Goal: Task Accomplishment & Management: Manage account settings

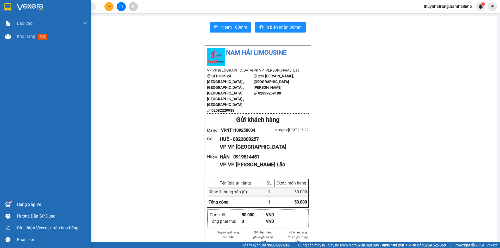
click at [33, 6] on img at bounding box center [30, 7] width 26 height 8
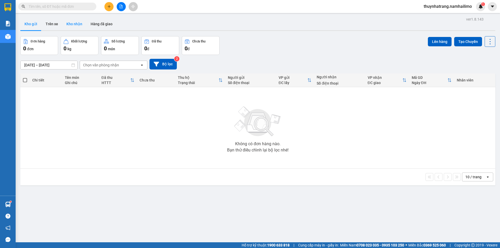
click at [73, 22] on button "Kho nhận" at bounding box center [74, 24] width 24 height 12
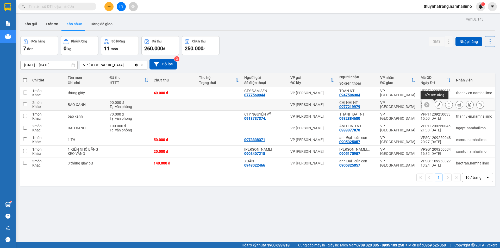
click at [437, 104] on icon at bounding box center [439, 105] width 4 height 4
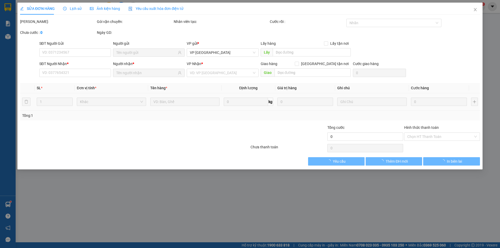
type input "0977219979"
type input "CHỊ NHI NT"
type input "90.000"
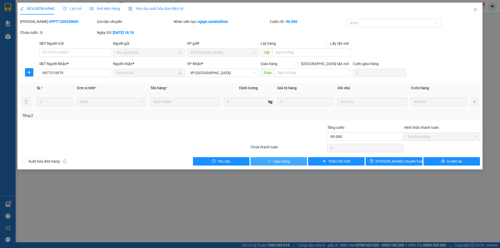
click at [295, 158] on button "Giao hàng" at bounding box center [278, 161] width 56 height 8
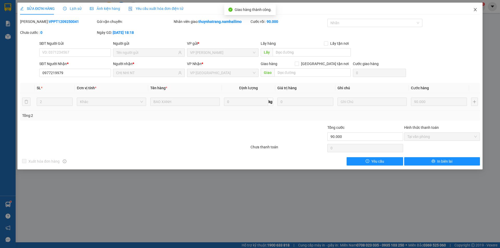
click at [476, 9] on icon "close" at bounding box center [475, 9] width 3 height 3
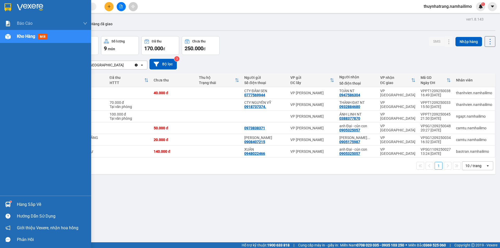
drag, startPoint x: 26, startPoint y: 205, endPoint x: 31, endPoint y: 201, distance: 6.7
click at [27, 203] on div "Hàng sắp về" at bounding box center [52, 205] width 70 height 8
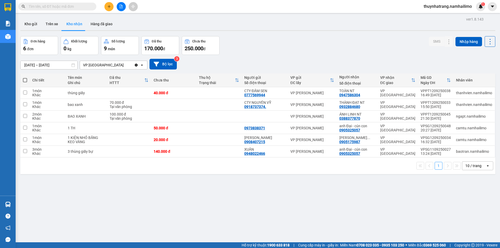
click at [255, 218] on section "Kết quả tìm kiếm ( 0 ) Bộ lọc No Data thuynhatrang.namhailimo 1 Báo cáo Báo cáo…" at bounding box center [250, 124] width 500 height 248
click at [437, 140] on icon at bounding box center [439, 140] width 4 height 4
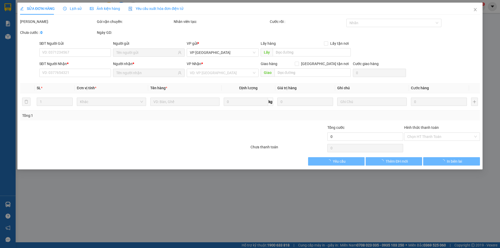
type input "0908407215"
type input "[PERSON_NAME]"
type input "0905175987"
type input "[PERSON_NAME] - [PERSON_NAME]"
type input "20.000"
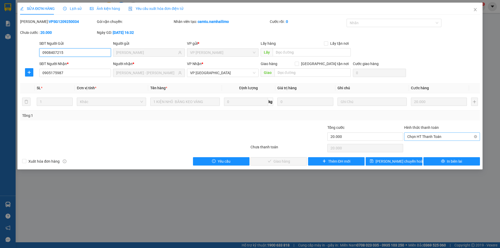
drag, startPoint x: 421, startPoint y: 135, endPoint x: 414, endPoint y: 135, distance: 6.3
click at [420, 135] on span "Chọn HT Thanh Toán" at bounding box center [442, 137] width 70 height 8
click at [419, 145] on div "Tại văn phòng" at bounding box center [442, 147] width 70 height 6
type input "0"
click at [279, 161] on span "Giao hàng" at bounding box center [281, 162] width 17 height 6
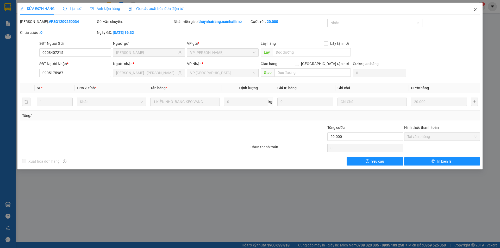
click at [475, 12] on span "Close" at bounding box center [475, 10] width 15 height 15
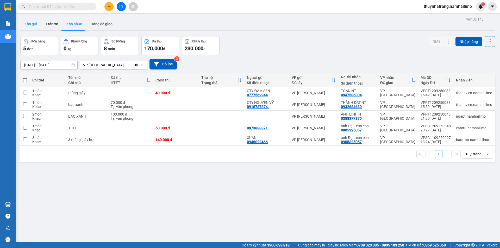
click at [31, 25] on button "Kho gửi" at bounding box center [30, 24] width 21 height 12
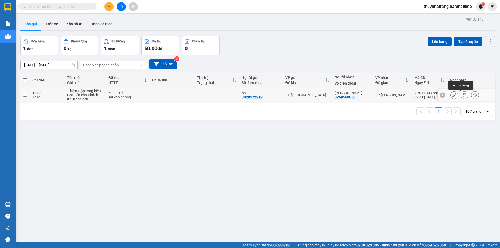
click at [463, 95] on icon at bounding box center [465, 95] width 4 height 4
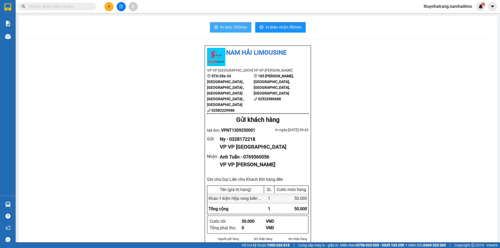
click at [238, 25] on span "In tem 100mm" at bounding box center [233, 27] width 27 height 7
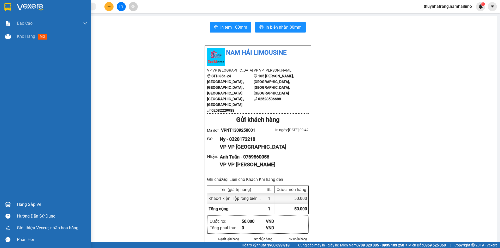
click at [7, 5] on img at bounding box center [7, 7] width 7 height 8
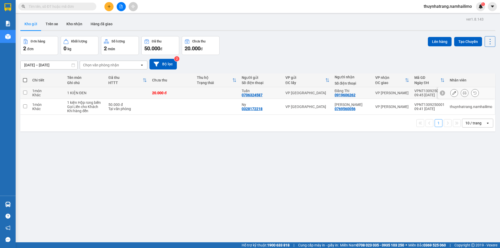
click at [45, 91] on div "1 món" at bounding box center [47, 91] width 30 height 4
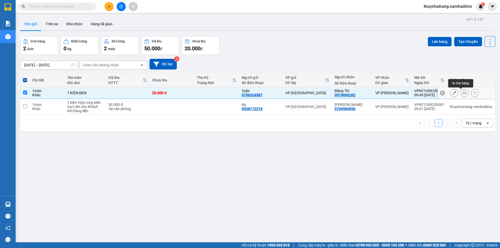
click at [463, 93] on icon at bounding box center [465, 93] width 4 height 4
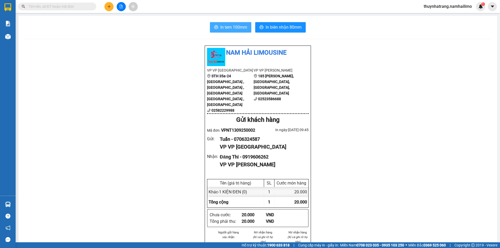
click at [230, 28] on span "In tem 100mm" at bounding box center [233, 27] width 27 height 7
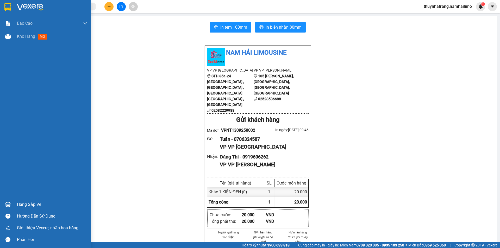
click at [10, 7] on img at bounding box center [7, 7] width 7 height 8
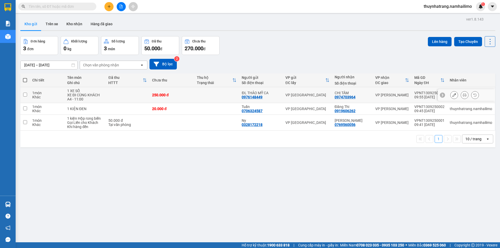
click at [163, 93] on div "250.000 đ" at bounding box center [172, 95] width 40 height 4
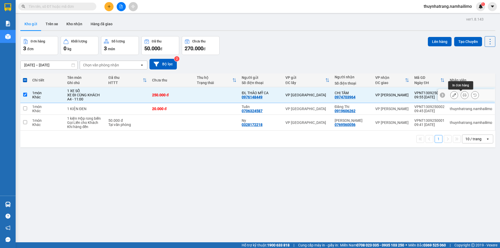
click at [463, 94] on icon at bounding box center [465, 95] width 4 height 4
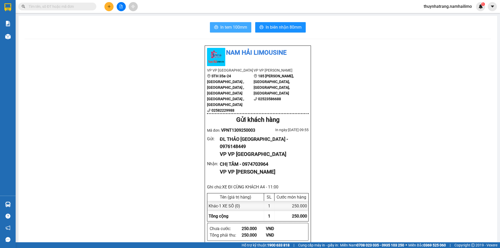
click at [227, 28] on span "In tem 100mm" at bounding box center [233, 27] width 27 height 7
drag, startPoint x: 176, startPoint y: 172, endPoint x: 137, endPoint y: 153, distance: 43.4
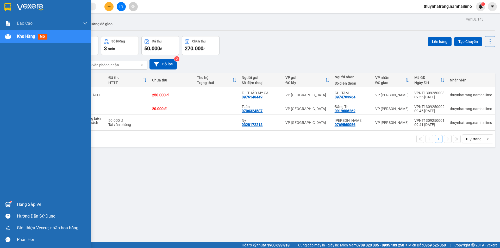
click at [12, 7] on div at bounding box center [7, 7] width 9 height 9
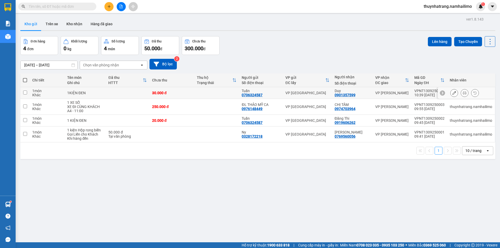
click at [178, 93] on div "30.000 đ" at bounding box center [172, 93] width 40 height 4
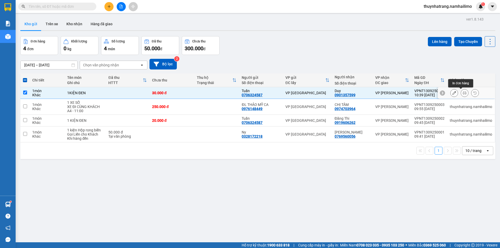
click at [461, 95] on button at bounding box center [464, 93] width 7 height 9
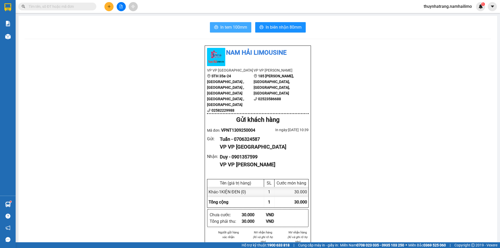
click at [237, 28] on span "In tem 100mm" at bounding box center [233, 27] width 27 height 7
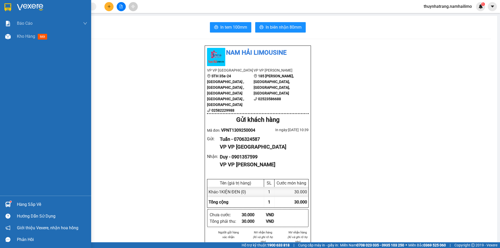
click at [31, 5] on img at bounding box center [30, 7] width 26 height 8
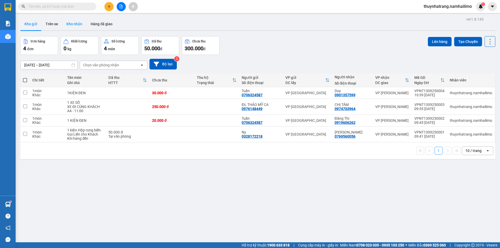
click at [71, 25] on button "Kho nhận" at bounding box center [74, 24] width 24 height 12
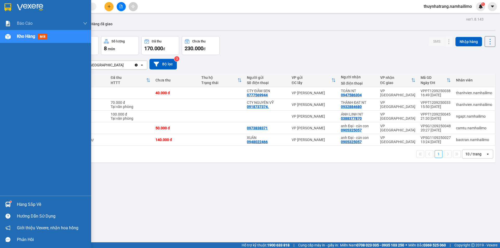
click at [23, 208] on div "Hàng sắp về" at bounding box center [52, 205] width 70 height 8
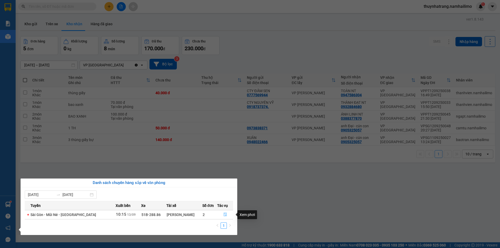
click at [223, 215] on icon "file-done" at bounding box center [225, 215] width 4 height 4
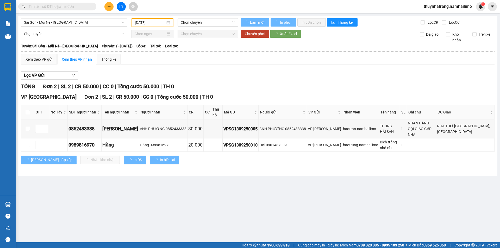
type input "[DATE]"
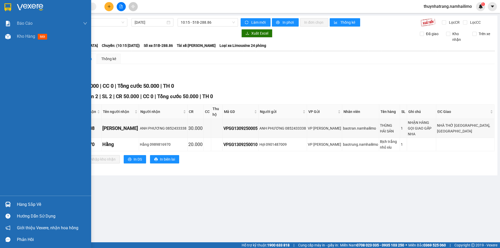
click at [31, 205] on div "Hàng sắp về" at bounding box center [52, 205] width 70 height 8
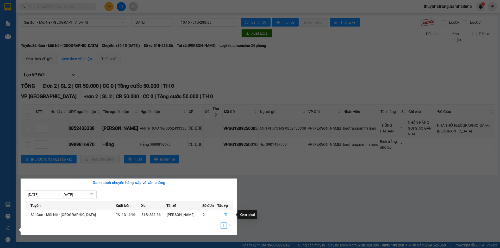
click at [225, 217] on span "file-done" at bounding box center [225, 215] width 4 height 4
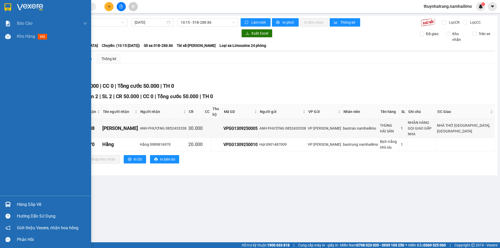
click at [33, 4] on img at bounding box center [30, 7] width 26 height 8
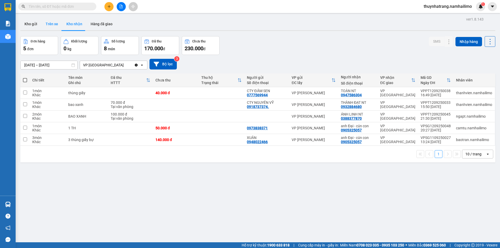
click at [50, 25] on button "Trên xe" at bounding box center [51, 24] width 21 height 12
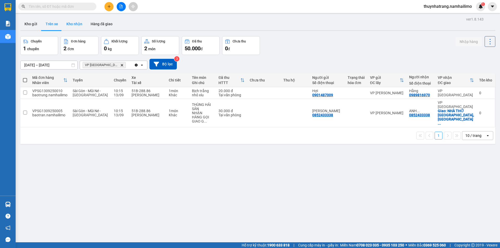
click at [73, 25] on button "Kho nhận" at bounding box center [74, 24] width 24 height 12
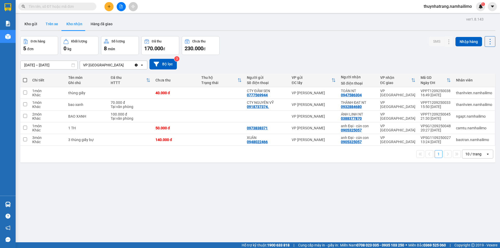
click at [55, 20] on button "Trên xe" at bounding box center [51, 24] width 21 height 12
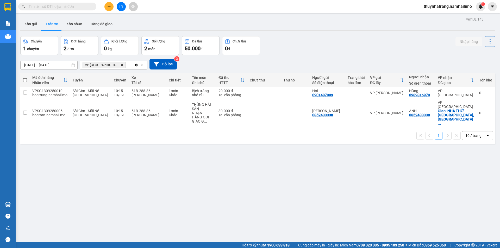
click at [116, 65] on div "VP [GEOGRAPHIC_DATA] Delete" at bounding box center [107, 65] width 54 height 8
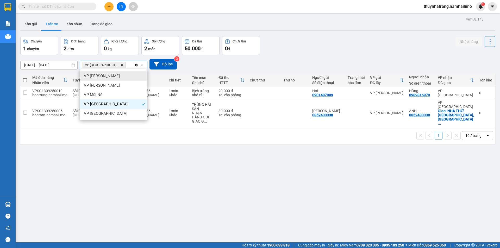
click at [113, 75] on span "VP [PERSON_NAME]" at bounding box center [102, 75] width 36 height 5
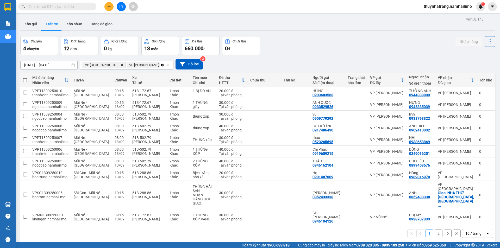
click at [434, 230] on button "2" at bounding box center [438, 234] width 8 height 8
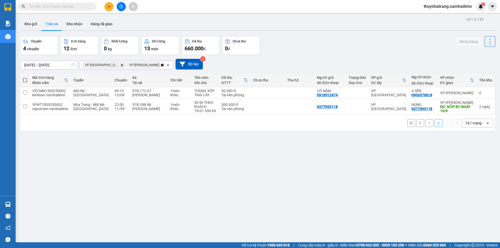
click at [120, 64] on icon "Delete" at bounding box center [121, 65] width 3 height 3
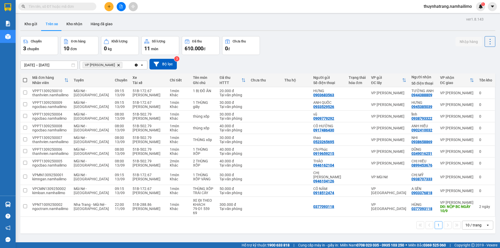
click at [117, 64] on icon "VP Phạm Ngũ Lão, close by backspace" at bounding box center [118, 65] width 2 height 2
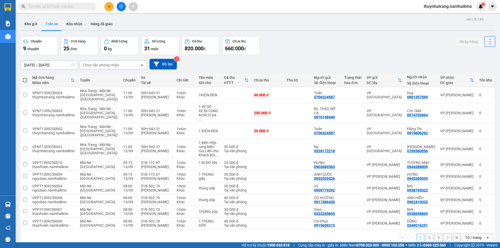
click at [124, 61] on div "Chọn văn phòng nhận" at bounding box center [110, 65] width 60 height 8
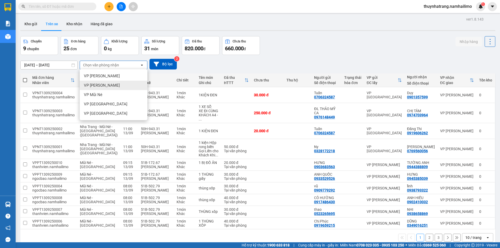
click at [109, 81] on div "VP [PERSON_NAME]" at bounding box center [114, 85] width 68 height 9
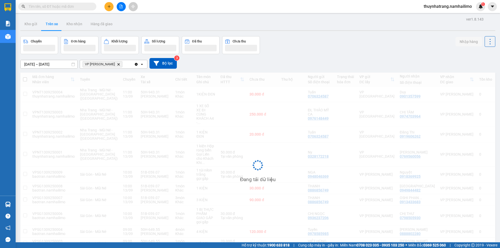
drag, startPoint x: 105, startPoint y: 59, endPoint x: 130, endPoint y: 86, distance: 36.5
click at [130, 87] on div "Đang tải dữ liệu" at bounding box center [257, 169] width 475 height 193
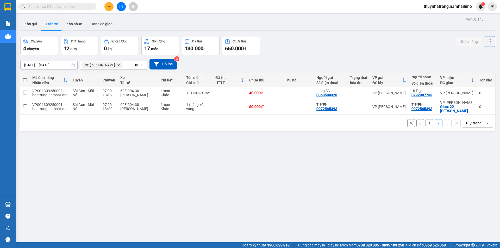
click at [126, 61] on div "VP [PERSON_NAME] Delete" at bounding box center [107, 65] width 54 height 8
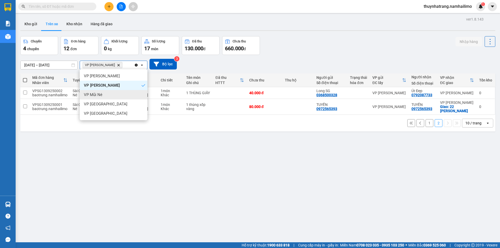
click at [115, 90] on div "VP Mũi Né" at bounding box center [114, 94] width 68 height 9
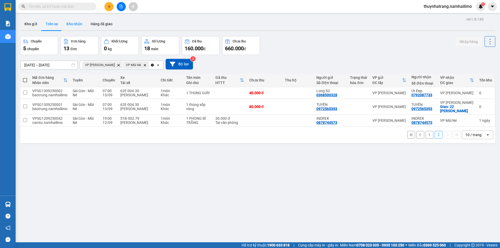
click at [77, 26] on button "Kho nhận" at bounding box center [74, 24] width 24 height 12
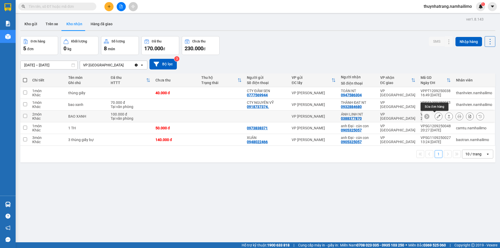
click at [437, 116] on icon at bounding box center [439, 117] width 4 height 4
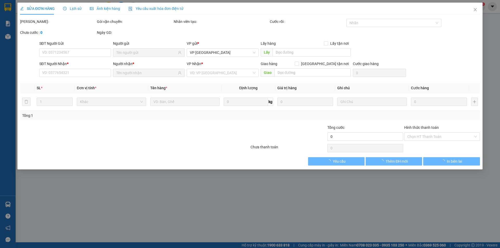
type input "0388377870"
type input "ÁNH LINH NT"
type input "100.000"
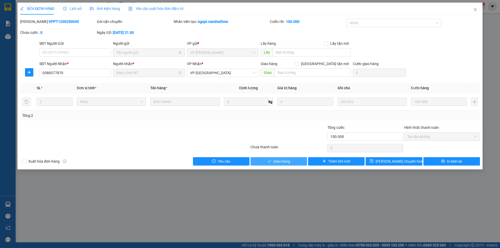
drag, startPoint x: 279, startPoint y: 162, endPoint x: 334, endPoint y: 131, distance: 62.6
click at [280, 161] on span "Giao hàng" at bounding box center [281, 162] width 17 height 6
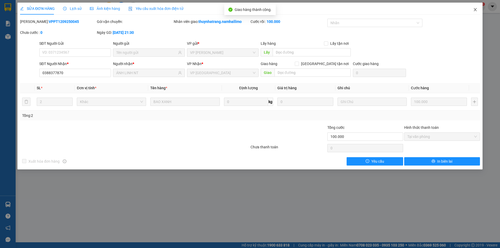
click at [474, 10] on icon "close" at bounding box center [475, 10] width 4 height 4
